Goal: Find specific page/section: Find specific page/section

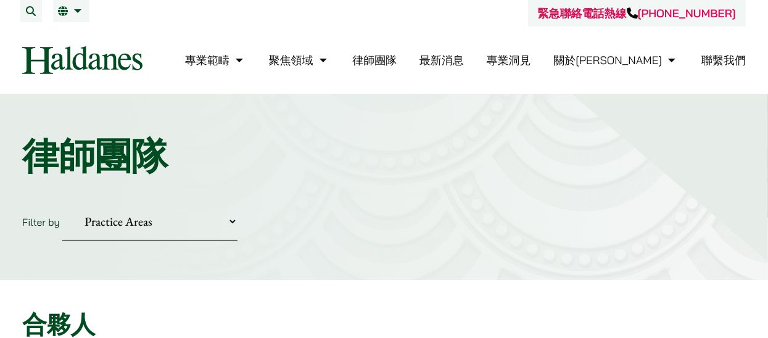
click at [238, 203] on select "Practice Areas 傳媒、娛樂及體育事務 公司及商業業務 刑事辯護 反壟斷和競爭法 婚姻及家事法 欺詐、資產追踪和追討 民事訴訟及爭議解決 物業及物…" at bounding box center [149, 222] width 175 height 38
click at [470, 225] on div "Home » Lawyers 律師團隊 Filter by Practice Areas 傳媒、娛樂及體育事務 公司及商業業務 刑事辯護 反壟斷和競爭法 婚姻…" at bounding box center [384, 187] width 768 height 186
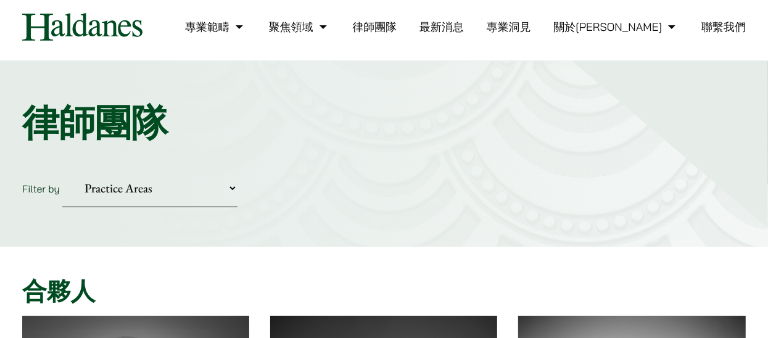
scroll to position [123, 0]
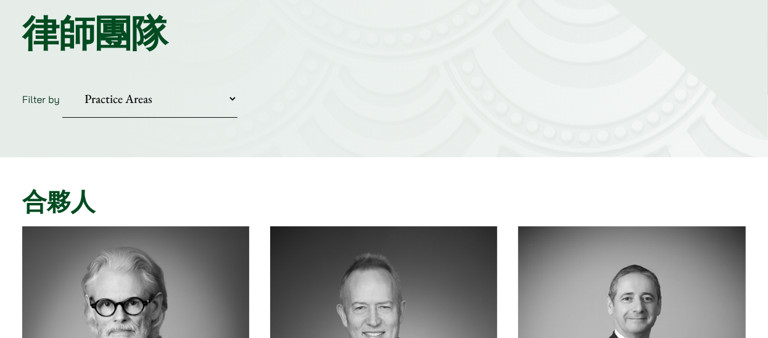
drag, startPoint x: 473, startPoint y: 223, endPoint x: 382, endPoint y: 226, distance: 91.3
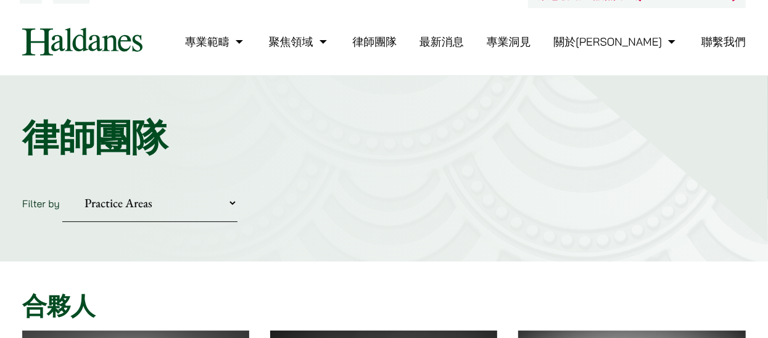
scroll to position [0, 0]
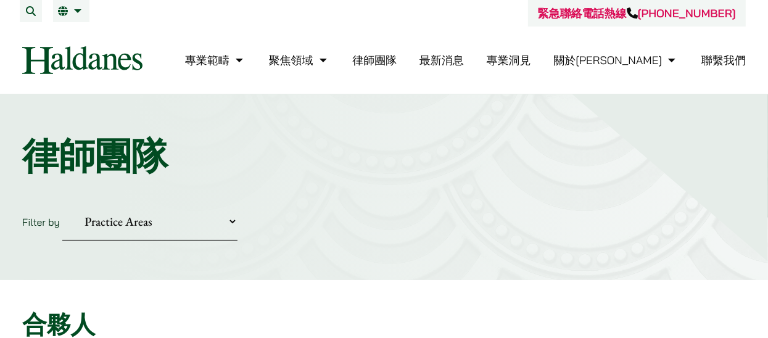
click at [0, 0] on button "Open menu" at bounding box center [0, 0] width 0 height 0
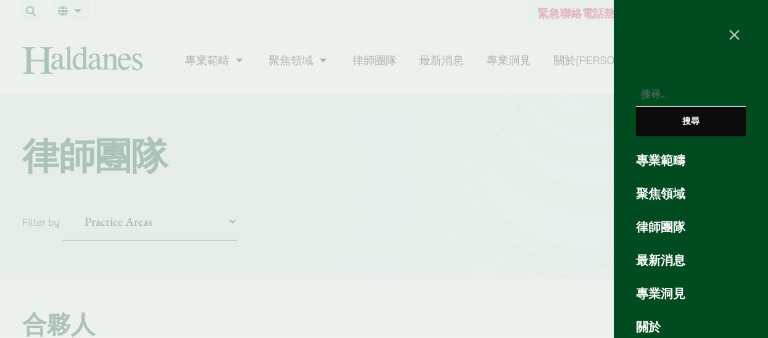
click at [463, 51] on div at bounding box center [384, 169] width 768 height 338
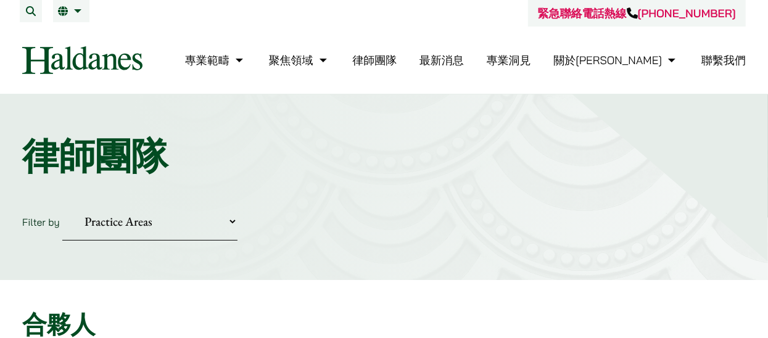
click at [743, 65] on div "專業範疇 反壟斷和競爭法 民事訴訟及爭議解決 公司及商業業務 刑事辯護 欺詐、資產追踪和追討 知識產權 婚姻及家事法 傳媒、娛樂及體育事務 私人客戶 物業及物…" at bounding box center [384, 60] width 745 height 28
click at [0, 0] on button "Open menu" at bounding box center [0, 0] width 0 height 0
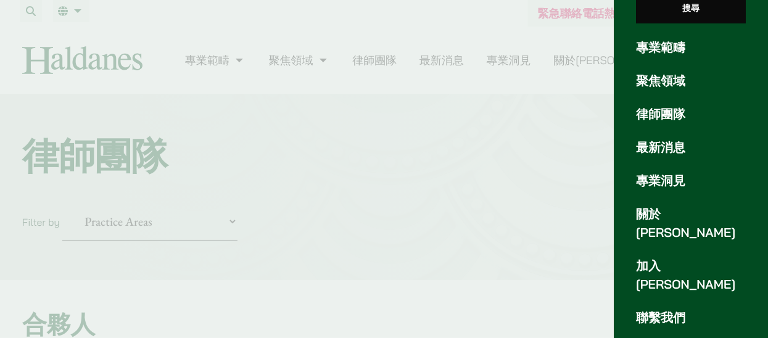
scroll to position [163, 0]
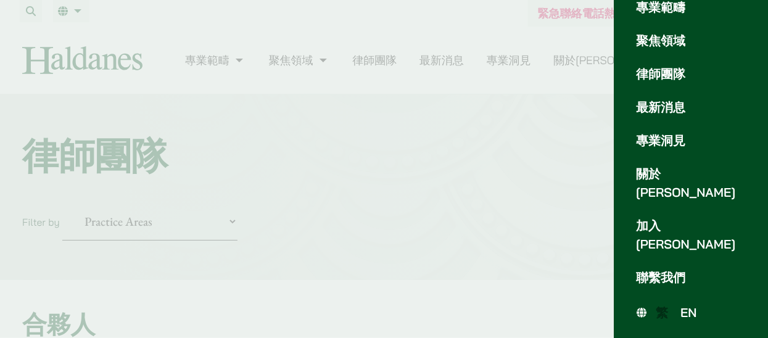
click at [693, 312] on span "EN" at bounding box center [688, 312] width 17 height 15
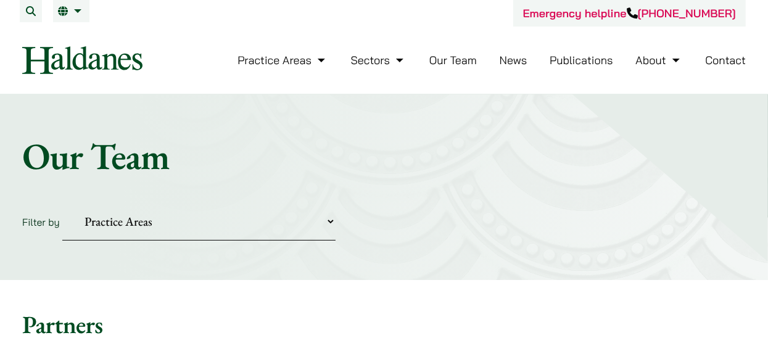
click at [336, 203] on select "Practice Areas Antitrust and Competition Civil Litigation & Dispute Resolution …" at bounding box center [198, 222] width 273 height 38
select select "civil-litigation-dispute-resolution"
click at [69, 203] on select "Practice Areas Antitrust and Competition Civil Litigation & Dispute Resolution …" at bounding box center [198, 222] width 273 height 38
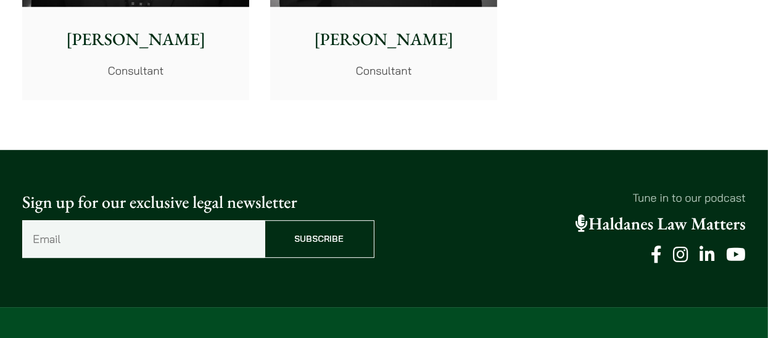
scroll to position [2406, 0]
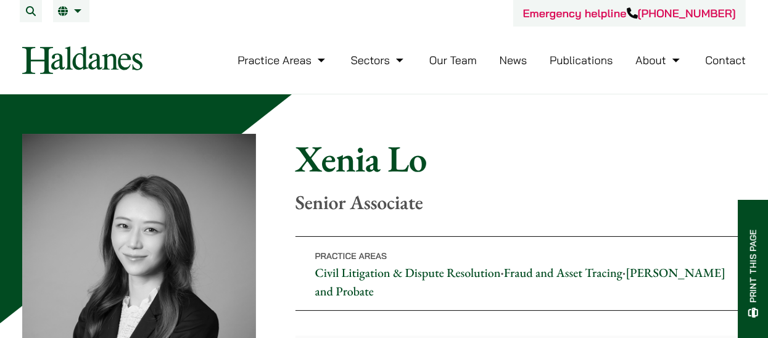
click at [0, 0] on button "Open menu" at bounding box center [0, 0] width 0 height 0
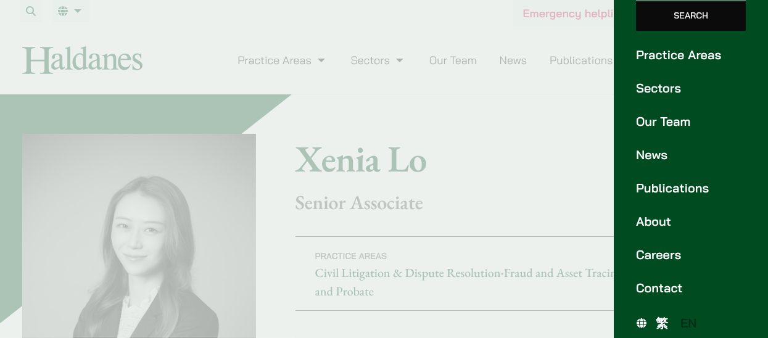
scroll to position [163, 0]
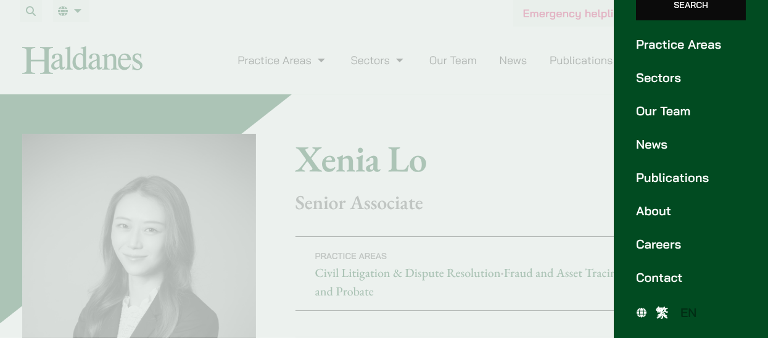
click at [667, 306] on span "繁" at bounding box center [662, 312] width 12 height 15
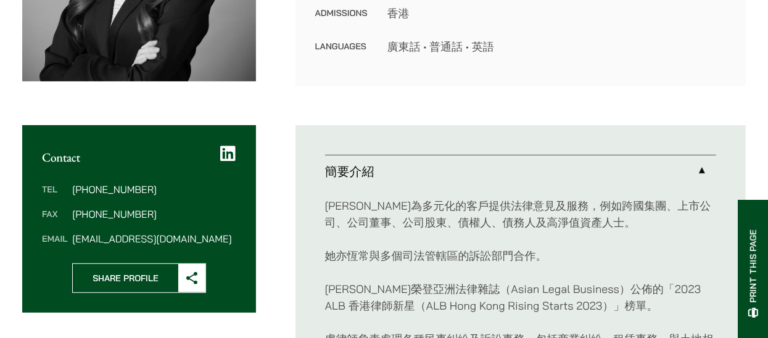
scroll to position [555, 0]
